Goal: Entertainment & Leisure: Consume media (video, audio)

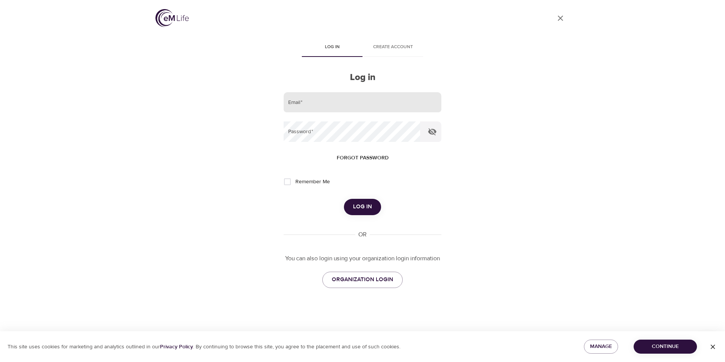
click at [326, 102] on input "email" at bounding box center [363, 102] width 158 height 20
type input "[EMAIL_ADDRESS][DOMAIN_NAME]"
click at [344, 199] on button "Log in" at bounding box center [362, 207] width 37 height 16
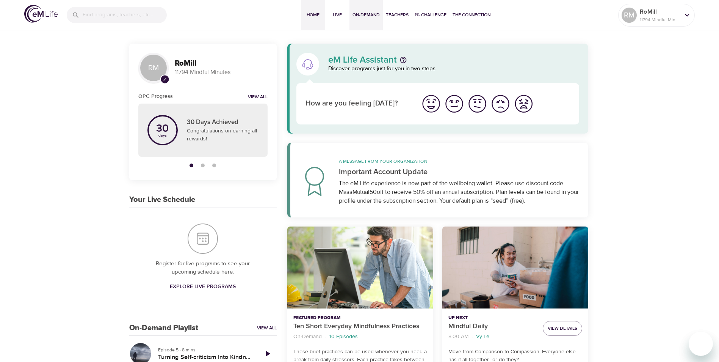
click at [363, 13] on span "On-Demand" at bounding box center [366, 15] width 27 height 8
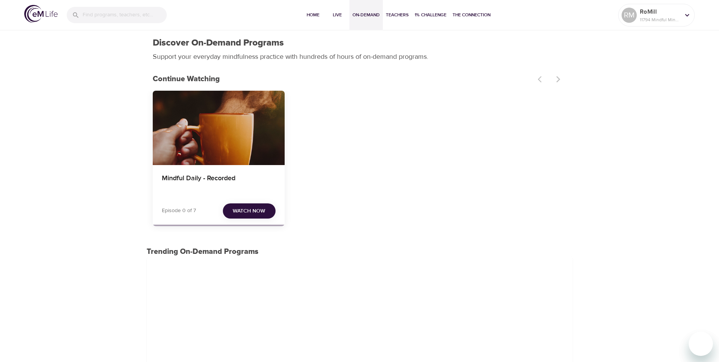
click at [236, 143] on div "Mindful Daily - Recorded" at bounding box center [219, 128] width 132 height 74
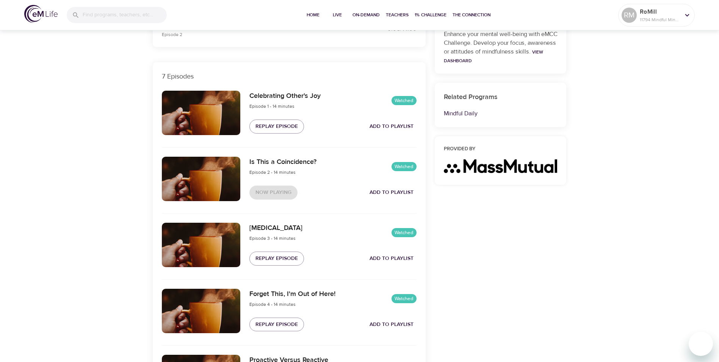
scroll to position [228, 0]
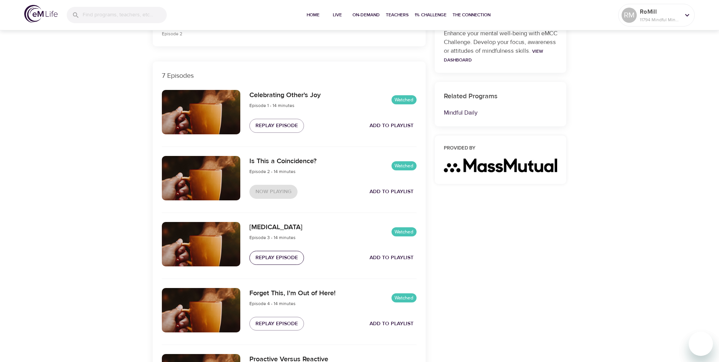
click at [282, 257] on span "Replay Episode" at bounding box center [277, 257] width 42 height 9
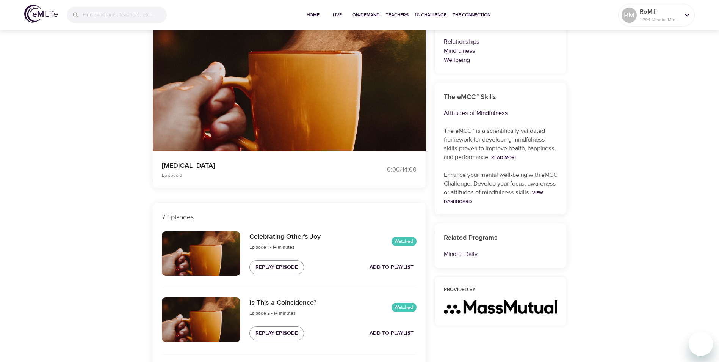
scroll to position [0, 0]
